Goal: Task Accomplishment & Management: Use online tool/utility

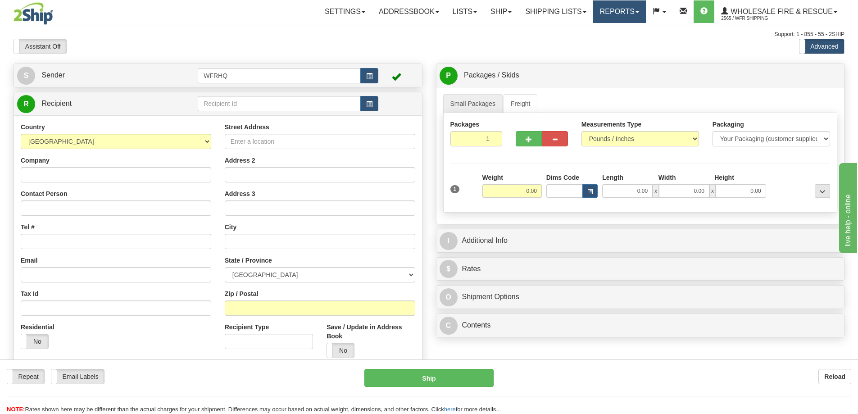
click at [619, 11] on link "Reports" at bounding box center [619, 11] width 53 height 23
click at [594, 30] on span "Standard" at bounding box center [585, 31] width 26 height 7
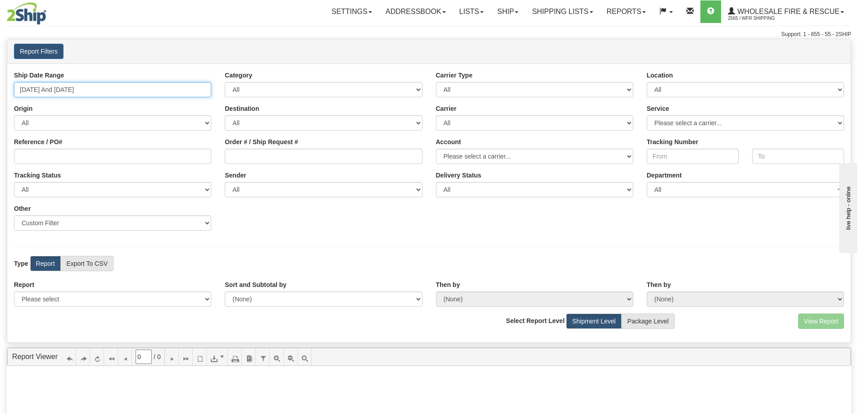
type input "[DATE]"
click at [52, 86] on input "[DATE] And [DATE]" at bounding box center [112, 89] width 197 height 15
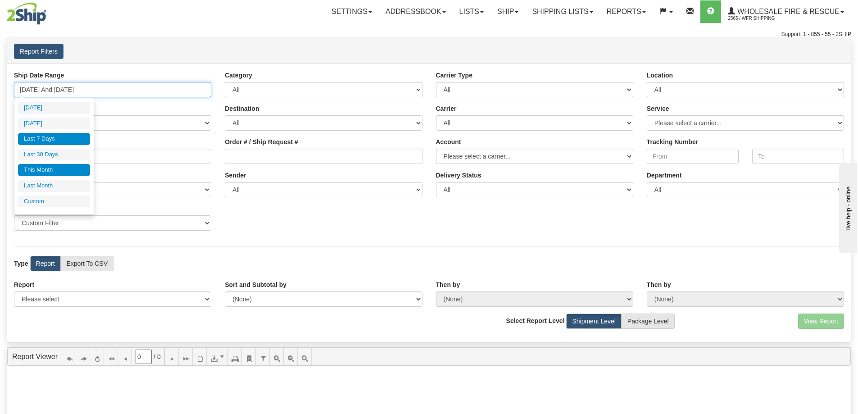
type input "[DATE]"
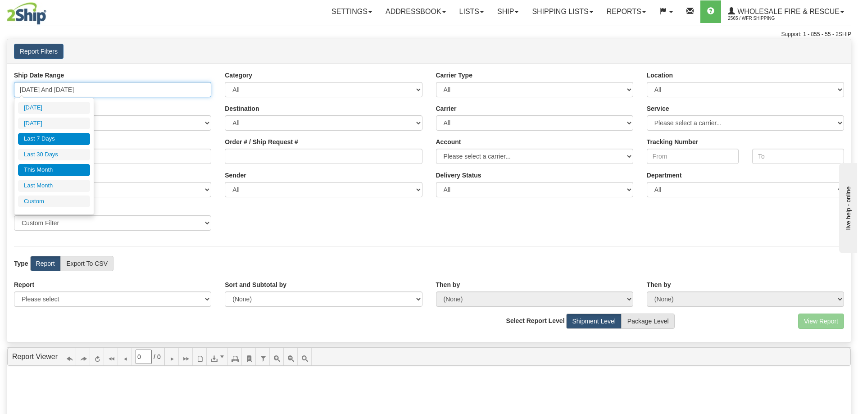
type input "[DATE]"
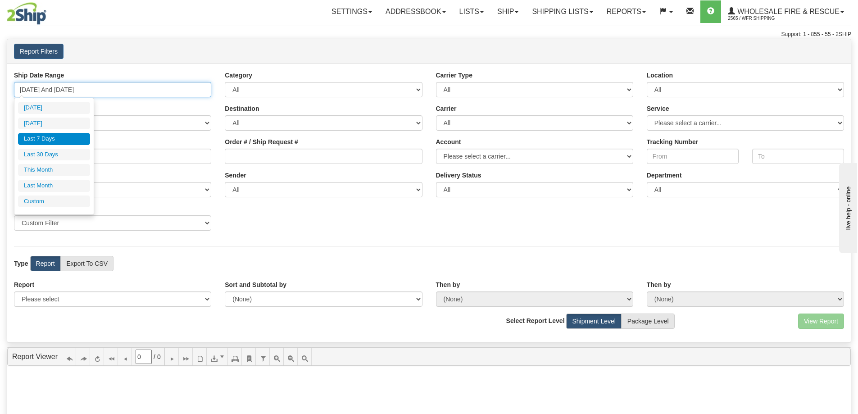
type input "[DATE]"
click at [60, 203] on li "Custom" at bounding box center [54, 202] width 72 height 12
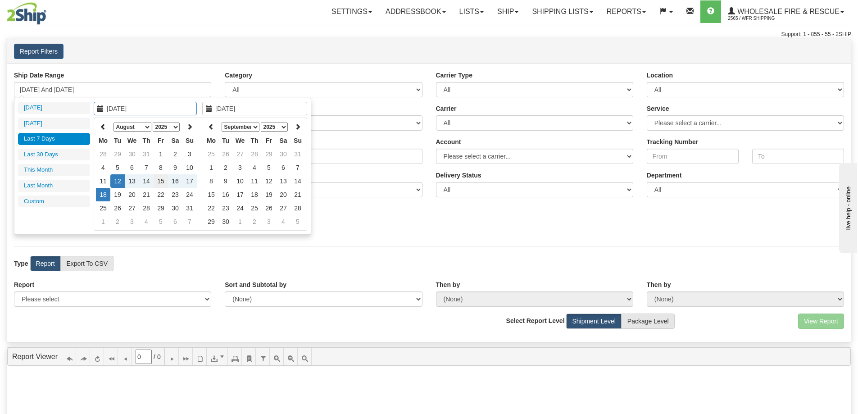
type input "[DATE]"
click at [163, 181] on td "15" at bounding box center [161, 181] width 14 height 14
click at [212, 127] on icon at bounding box center [211, 126] width 6 height 6
type input "[DATE]"
click at [269, 178] on td "15" at bounding box center [269, 181] width 14 height 14
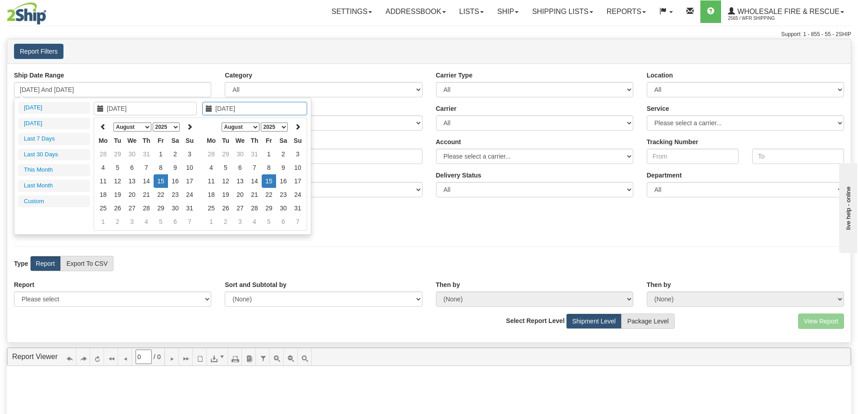
type input "[DATE] And [DATE]"
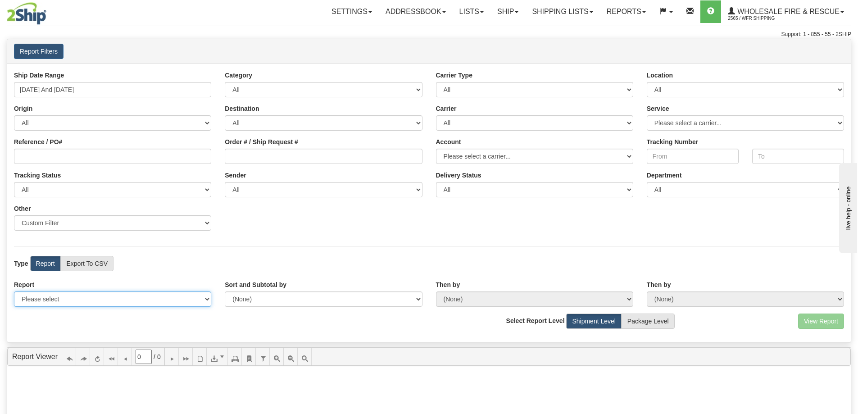
click at [105, 295] on select "Please select 1 Line Shipment Report Address Detail Basic Shipment Overview Can…" at bounding box center [112, 299] width 197 height 15
select select "Users\Full Reference Detail.trdx"
click at [14, 292] on select "Please select 1 Line Shipment Report Address Detail Basic Shipment Overview Can…" at bounding box center [112, 299] width 197 height 15
click at [826, 322] on button "View Report" at bounding box center [821, 321] width 46 height 15
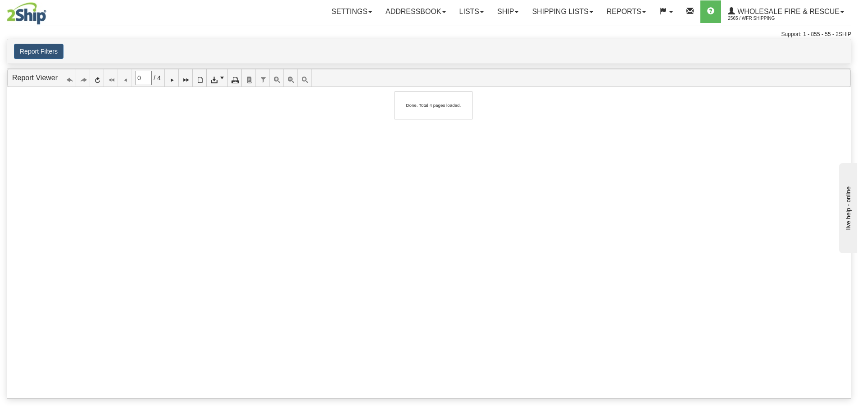
type input "1"
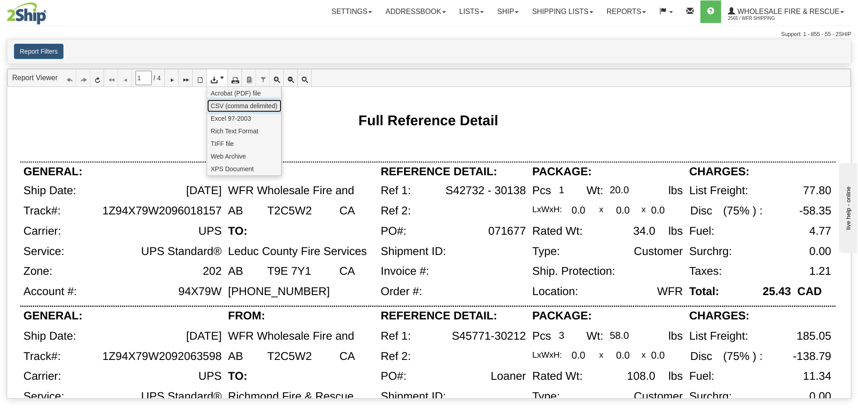
click at [222, 108] on span "CSV (comma delimited)" at bounding box center [244, 105] width 67 height 9
